Goal: Task Accomplishment & Management: Manage account settings

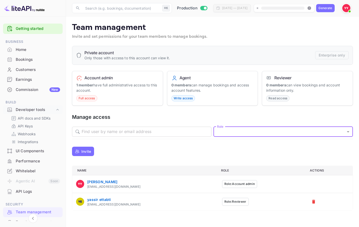
scroll to position [59, 0]
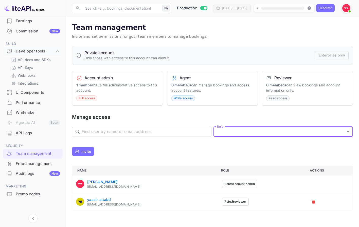
click at [345, 10] on img at bounding box center [346, 8] width 8 height 8
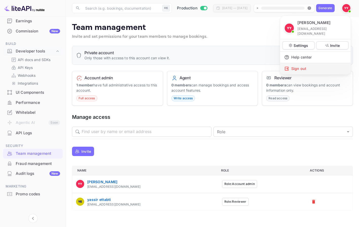
click at [326, 63] on div "Sign out" at bounding box center [315, 68] width 70 height 11
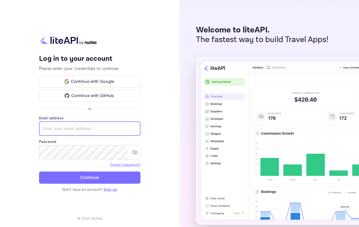
click at [87, 122] on input "text" at bounding box center [89, 129] width 101 height 14
paste input "[EMAIL_ADDRESS][DOMAIN_NAME]"
click at [118, 130] on input "[EMAIL_ADDRESS][DOMAIN_NAME]" at bounding box center [89, 129] width 101 height 14
type input "[EMAIL_ADDRESS][DOMAIN_NAME]"
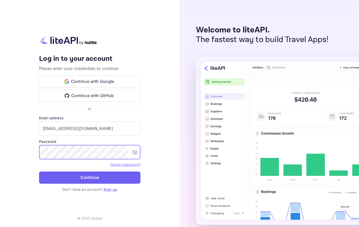
click at [127, 182] on button "Continue" at bounding box center [89, 178] width 101 height 12
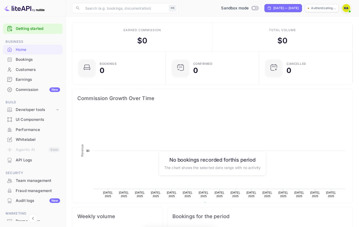
scroll to position [82, 91]
